Goal: Download file/media

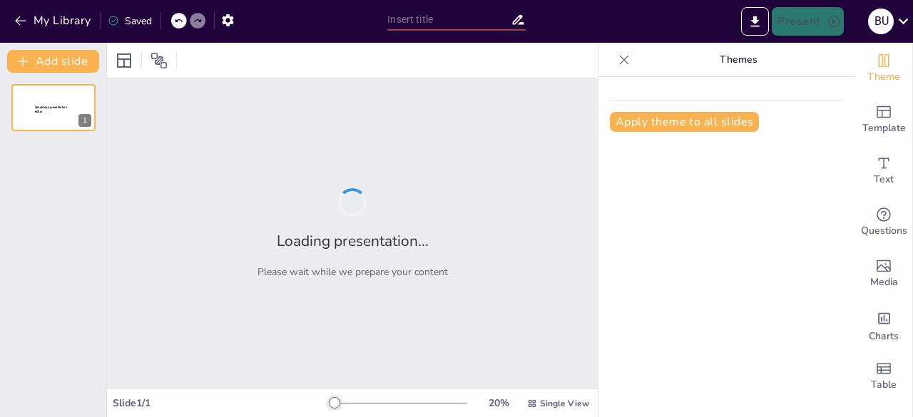
type input "Coaching Industri: Memperkuat Persiapan Karier di Era Kecerdasan Buatan"
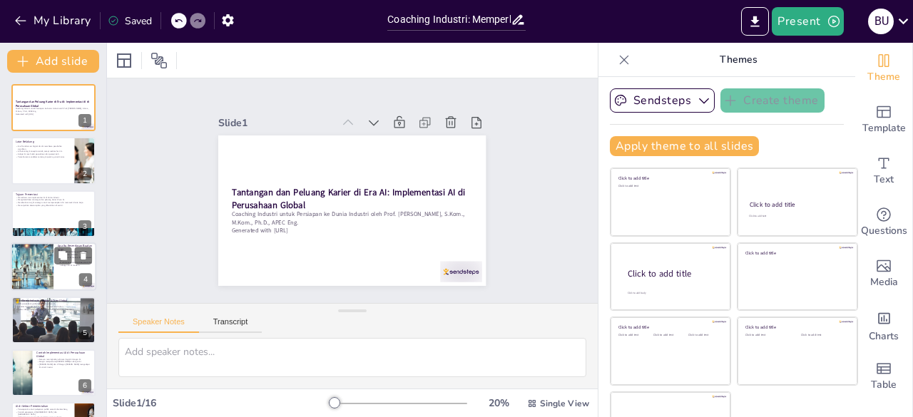
click at [31, 258] on div at bounding box center [32, 266] width 64 height 48
type textarea "Memahami definisi AI adalah langkah pertama untuk memahami bagaimana teknologi …"
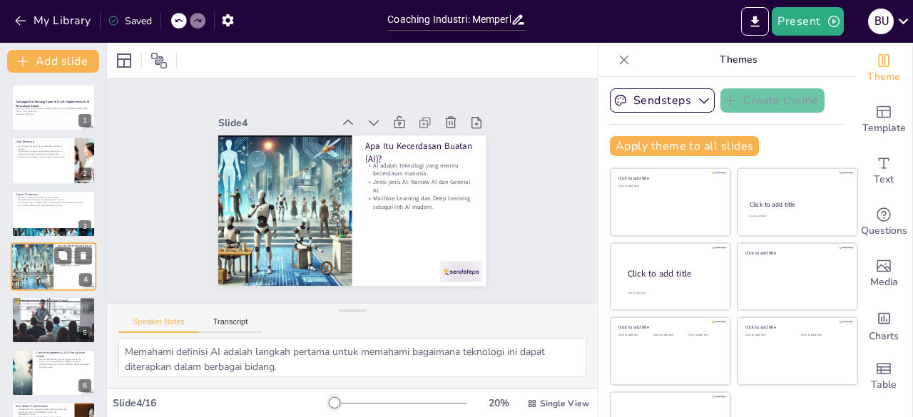
scroll to position [21, 0]
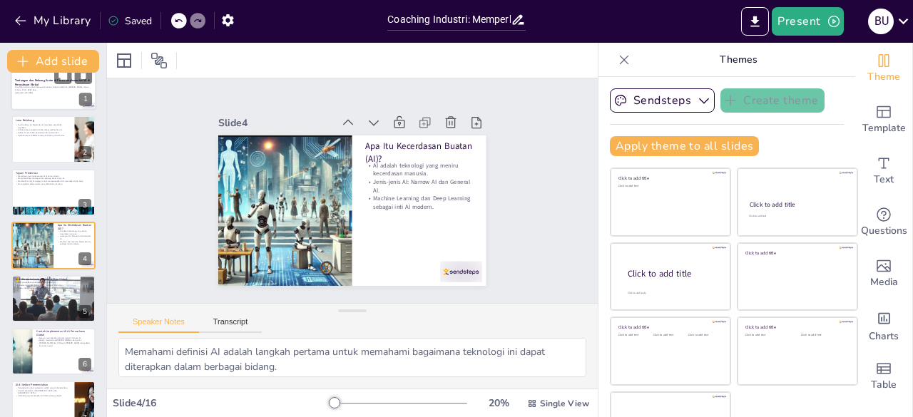
click at [32, 93] on p "Generated with [URL]" at bounding box center [53, 92] width 77 height 3
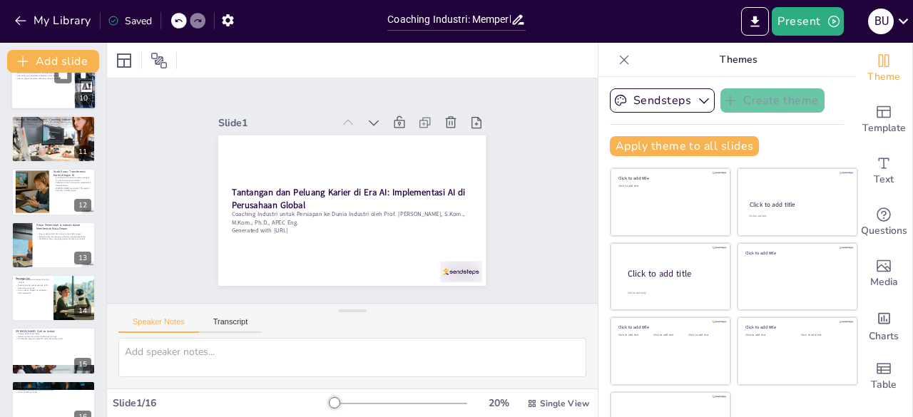
scroll to position [0, 0]
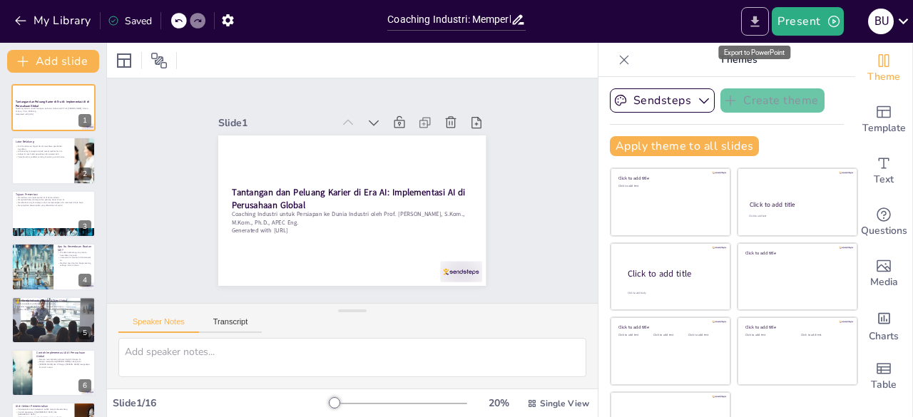
click at [753, 19] on icon "Export to PowerPoint" at bounding box center [754, 21] width 15 height 15
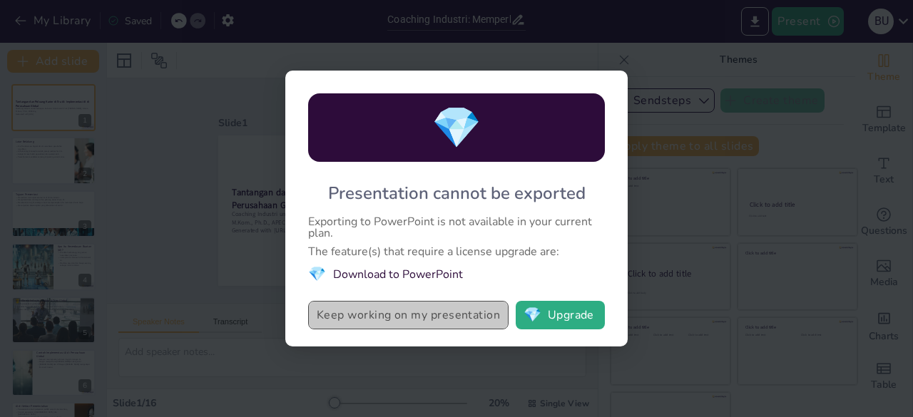
click at [441, 320] on button "Keep working on my presentation" at bounding box center [408, 315] width 200 height 29
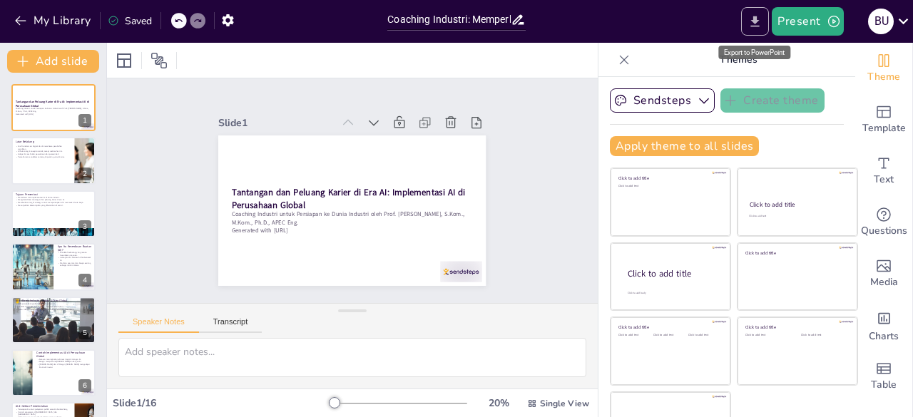
click at [749, 23] on icon "Export to PowerPoint" at bounding box center [754, 21] width 15 height 15
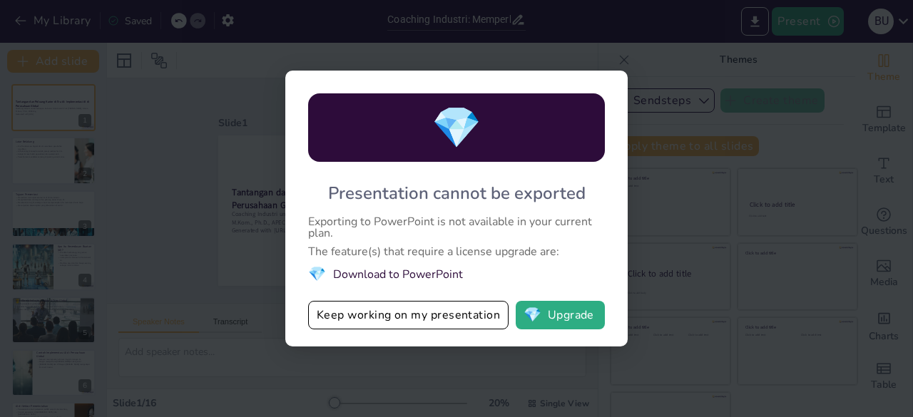
click at [369, 275] on li "💎 Download to PowerPoint" at bounding box center [456, 274] width 297 height 19
click at [454, 116] on span "💎" at bounding box center [456, 128] width 50 height 55
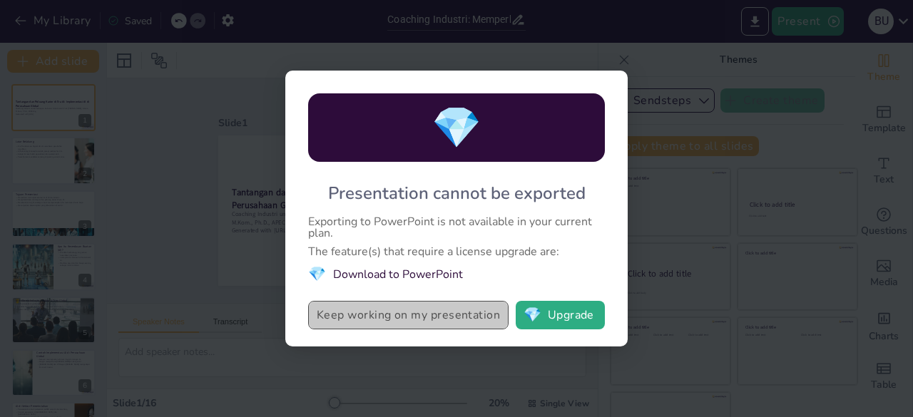
click at [455, 321] on button "Keep working on my presentation" at bounding box center [408, 315] width 200 height 29
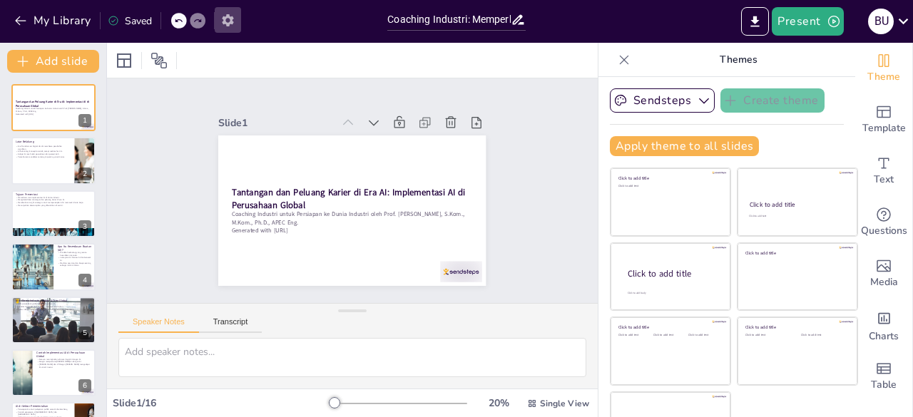
click at [232, 18] on icon "button" at bounding box center [227, 20] width 11 height 12
click at [754, 20] on icon "Export to PowerPoint" at bounding box center [755, 21] width 9 height 11
